Goal: Task Accomplishment & Management: Use online tool/utility

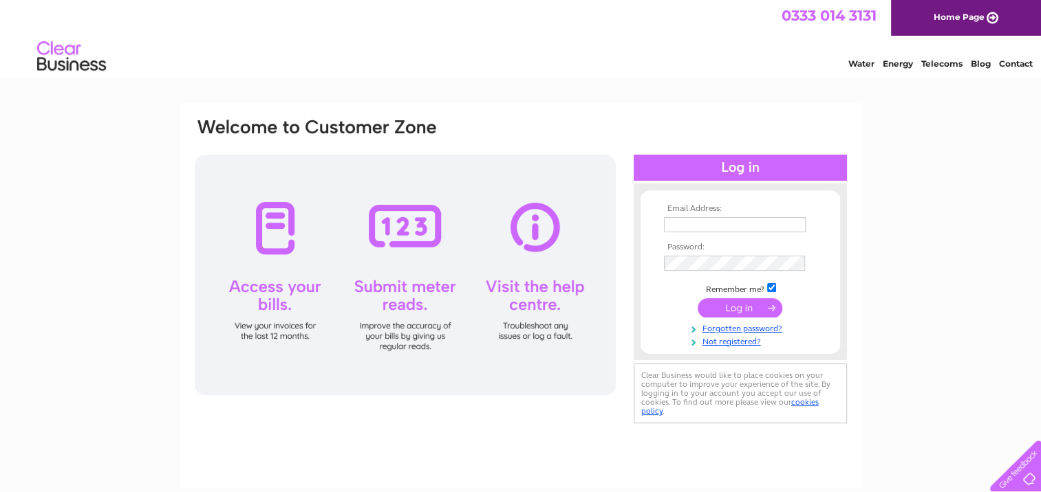
click at [674, 229] on input "text" at bounding box center [735, 224] width 142 height 15
type input "parry107@btinternet.com"
click at [697, 299] on input "submit" at bounding box center [739, 308] width 85 height 19
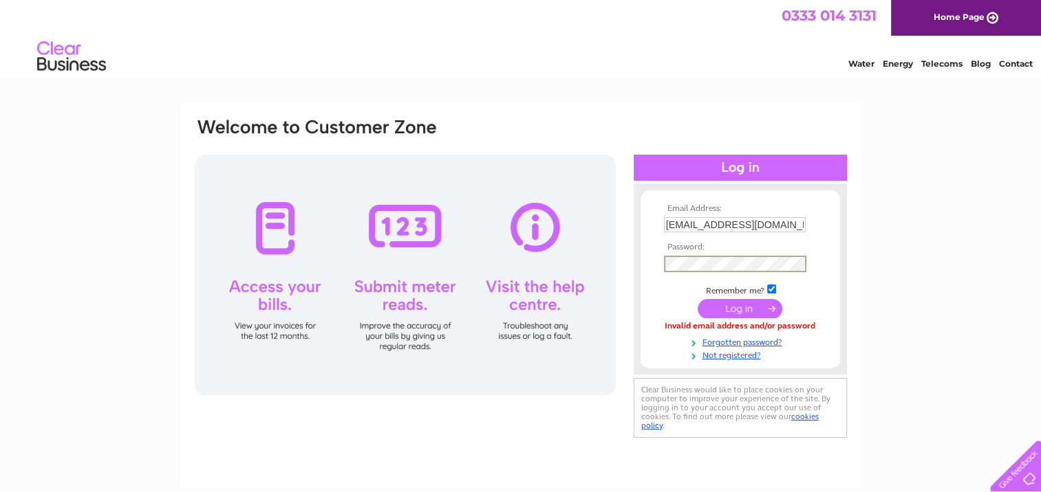
click at [697, 299] on input "submit" at bounding box center [739, 308] width 85 height 19
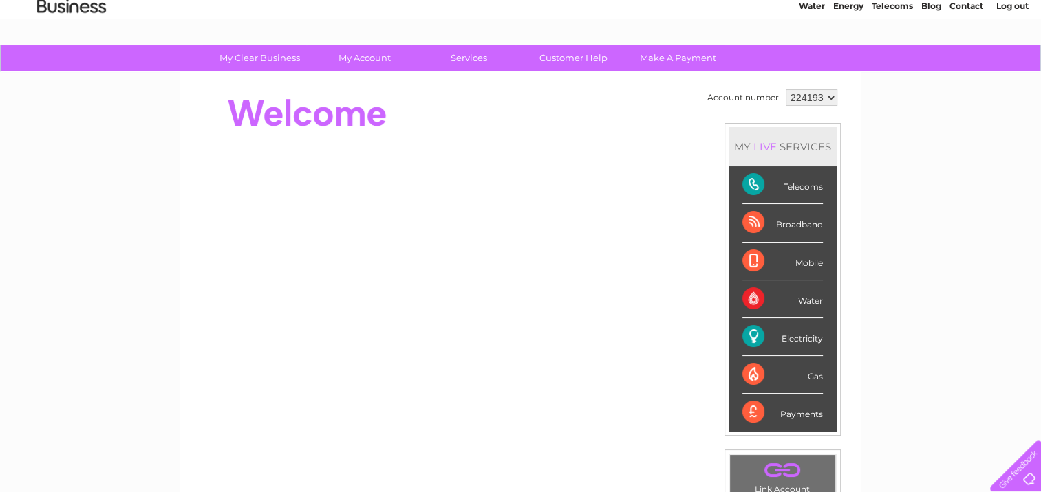
scroll to position [47, 0]
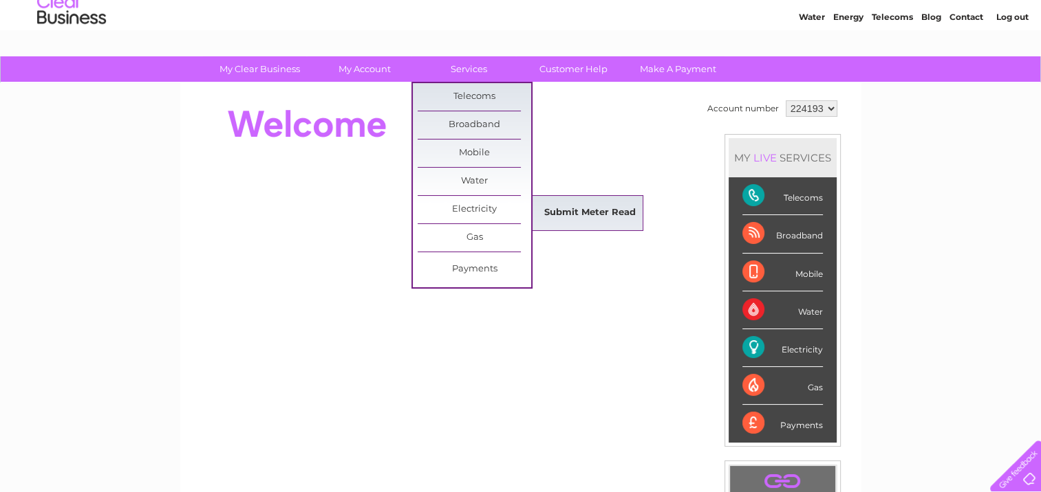
click at [542, 203] on link "Submit Meter Read" at bounding box center [589, 213] width 113 height 28
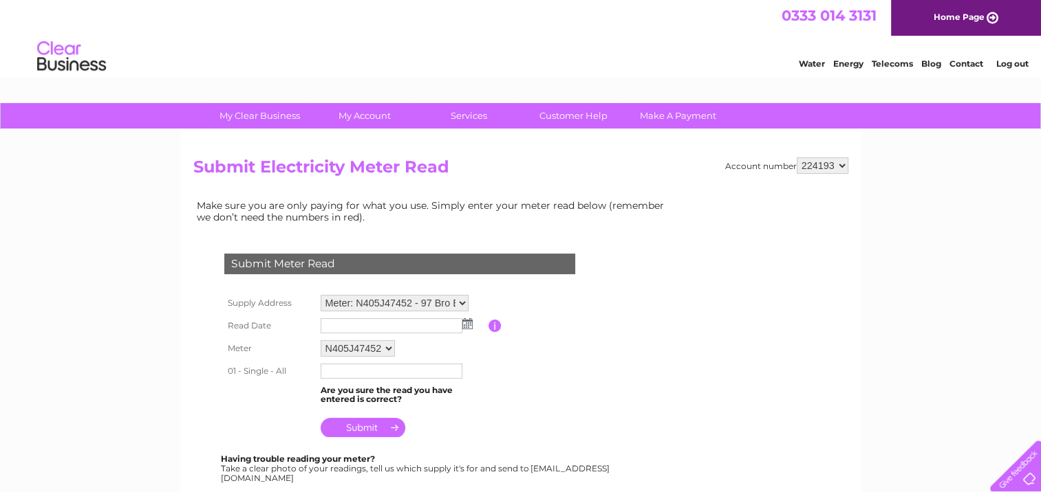
click at [466, 325] on img at bounding box center [467, 323] width 10 height 11
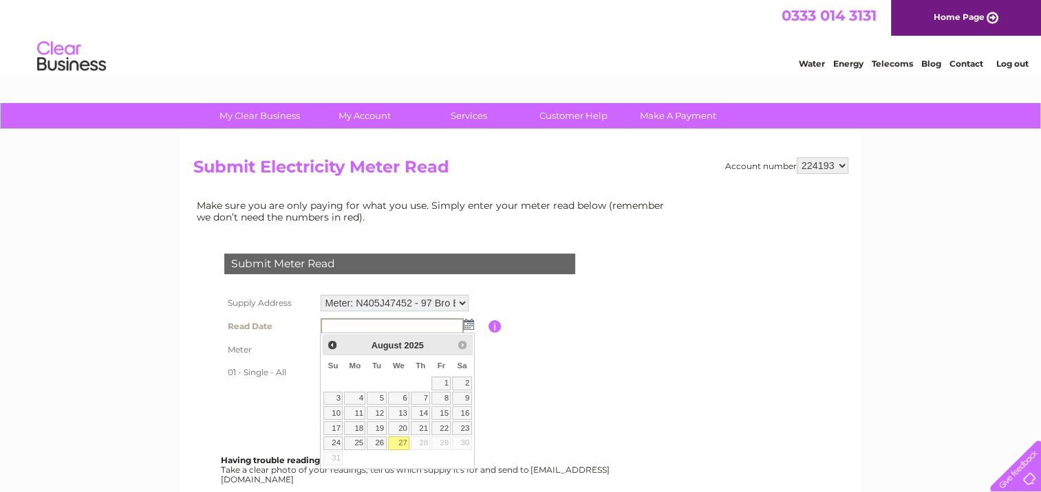
click at [402, 444] on link "27" at bounding box center [399, 444] width 22 height 14
type input "2025/08/27"
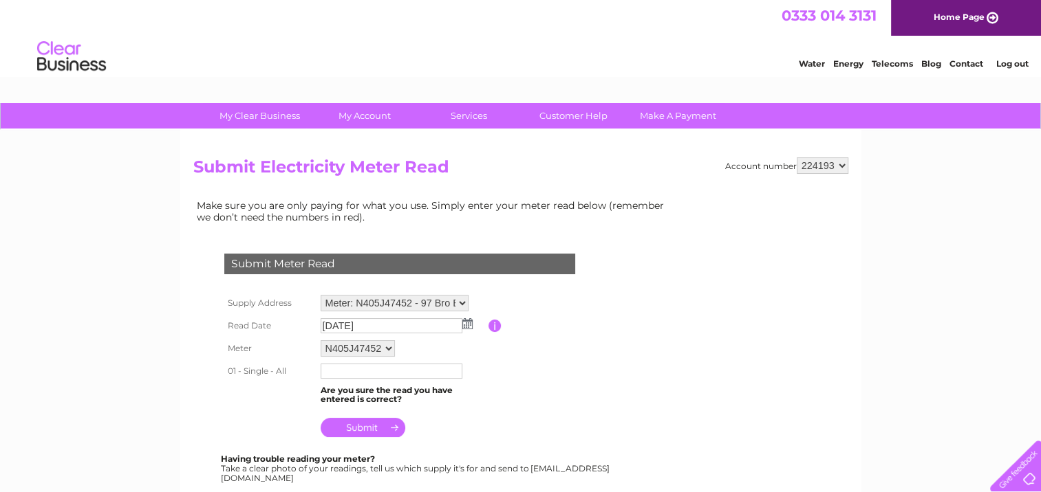
click at [335, 375] on input "text" at bounding box center [392, 371] width 142 height 15
type input "52401"
click at [371, 430] on input "submit" at bounding box center [363, 429] width 85 height 19
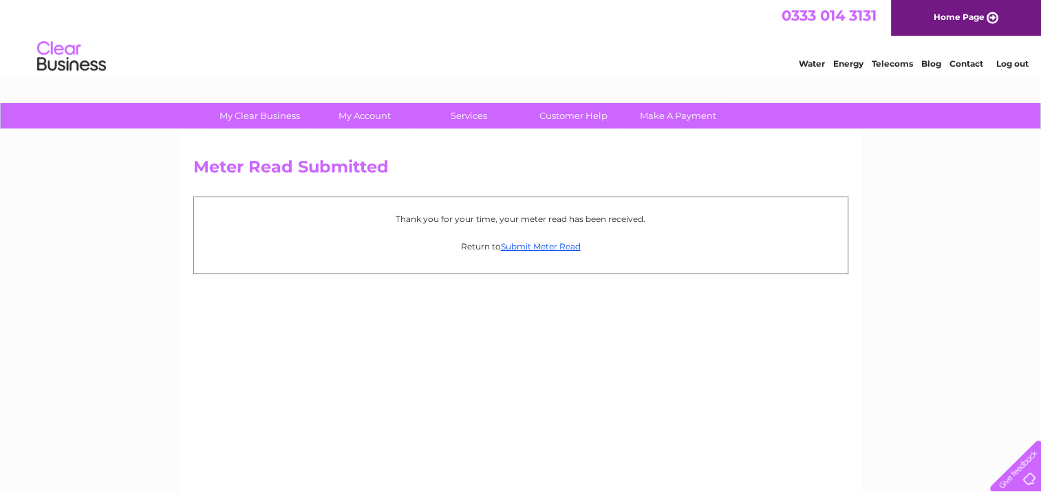
click at [1007, 61] on link "Log out" at bounding box center [1011, 63] width 32 height 10
